Goal: Task Accomplishment & Management: Use online tool/utility

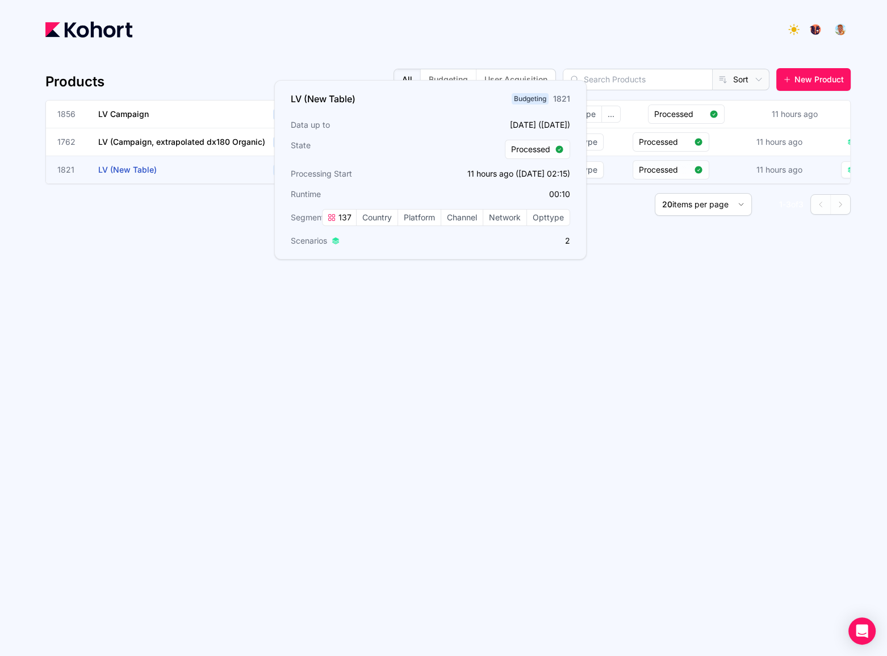
click at [129, 173] on span "LV (New Table)" at bounding box center [127, 170] width 58 height 10
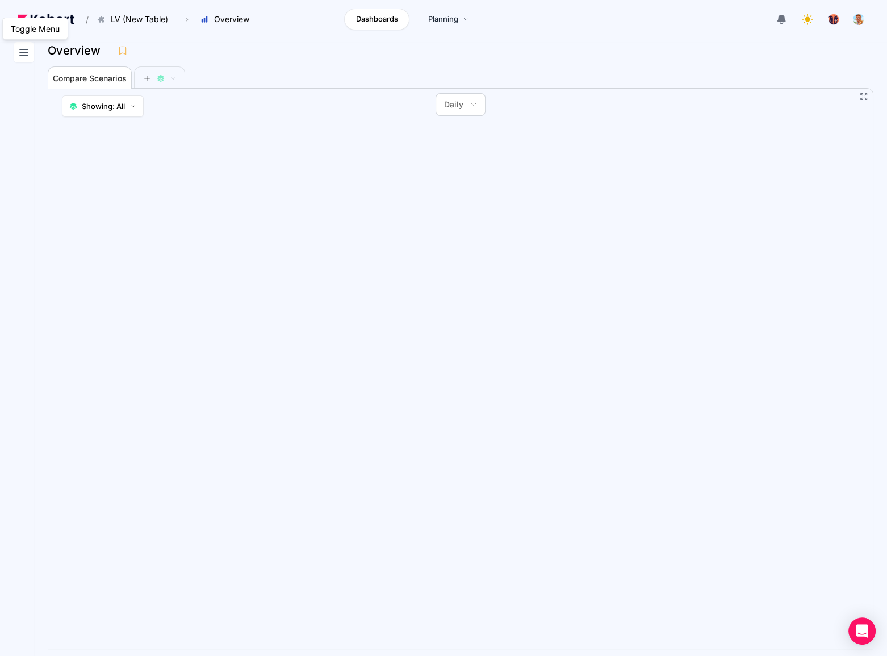
click at [27, 53] on icon at bounding box center [24, 52] width 14 height 14
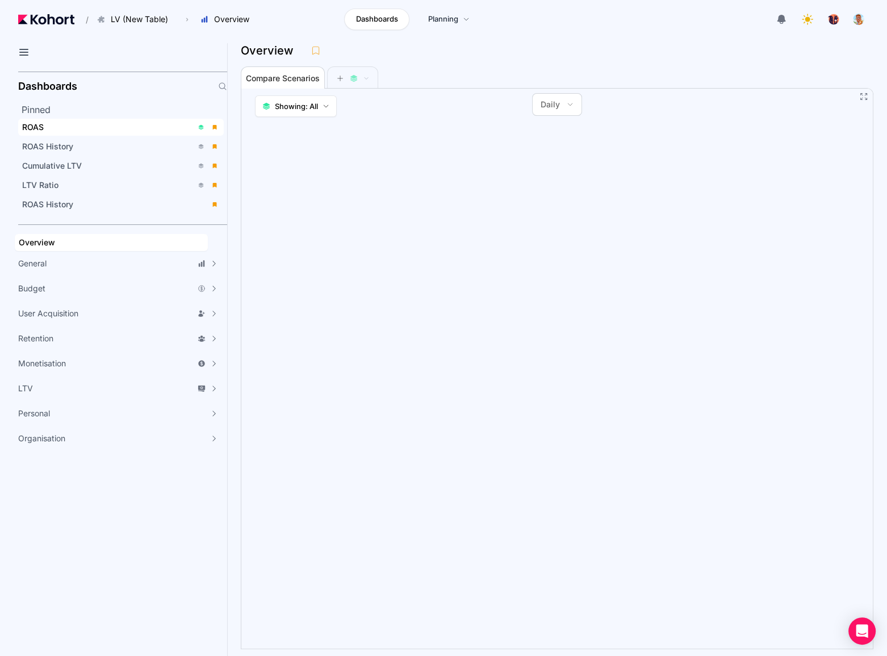
click at [53, 125] on div "ROAS" at bounding box center [107, 126] width 170 height 11
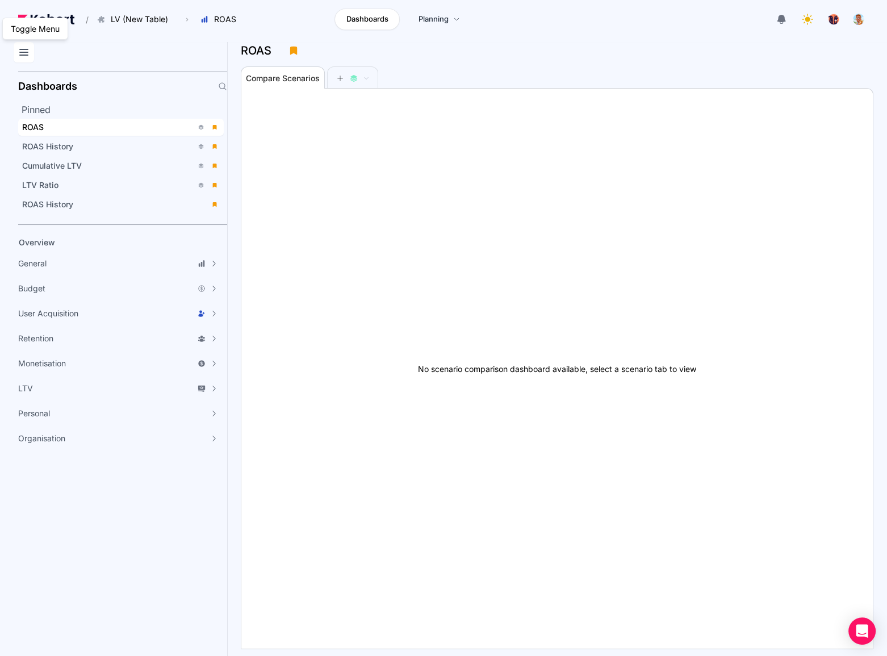
click at [27, 53] on icon at bounding box center [24, 52] width 14 height 14
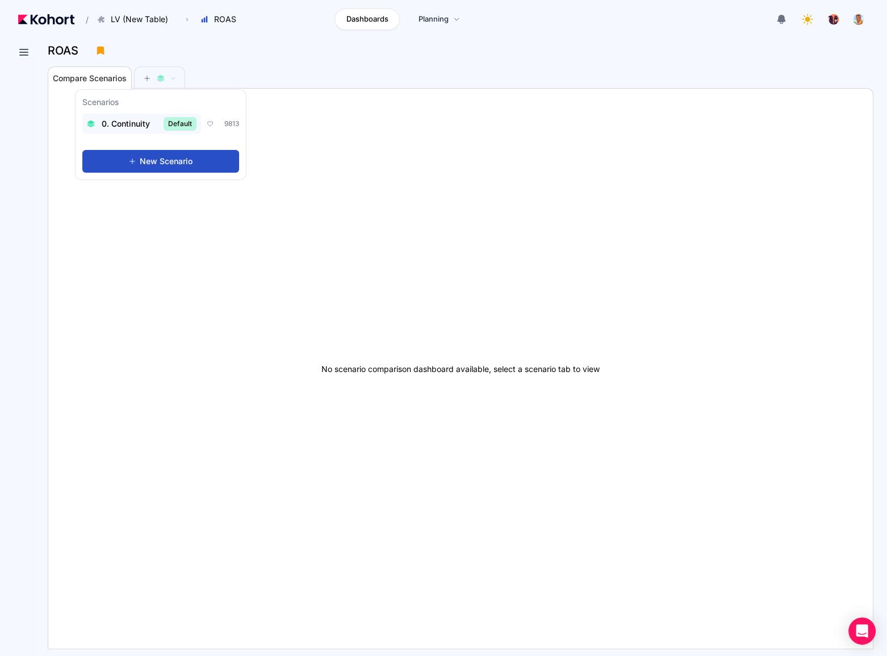
click at [137, 121] on span "0. Continuity" at bounding box center [126, 123] width 48 height 11
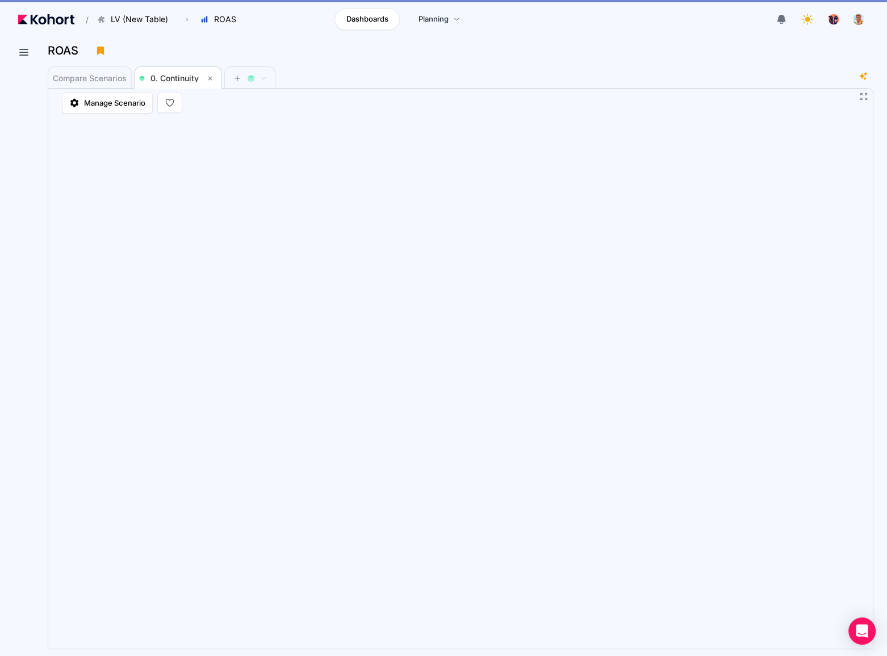
click at [532, 51] on div "ROAS" at bounding box center [456, 50] width 816 height 17
click at [527, 77] on div "Compare Scenarios 0. Continuity" at bounding box center [452, 77] width 809 height 23
click at [645, 74] on div "Compare Scenarios 0. Continuity" at bounding box center [452, 77] width 809 height 23
